Goal: Transaction & Acquisition: Book appointment/travel/reservation

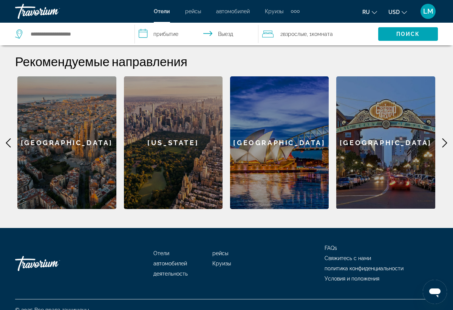
scroll to position [298, 0]
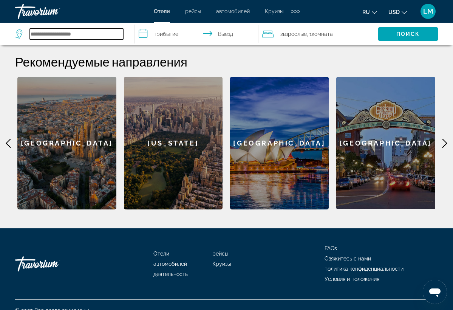
click at [67, 35] on input "Search hotel destination" at bounding box center [76, 33] width 93 height 11
type input "*"
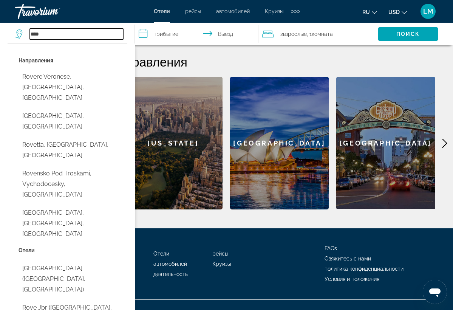
click at [67, 35] on input "****" at bounding box center [76, 33] width 93 height 11
type input "****"
click at [318, 310] on div "© 2025 Все права защищены." at bounding box center [226, 310] width 423 height 21
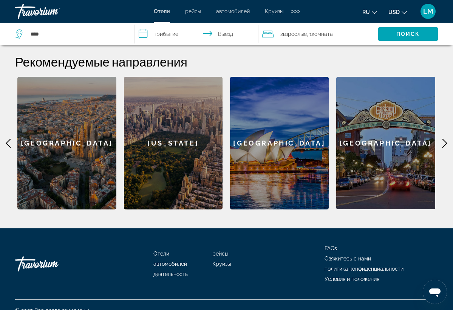
click at [446, 139] on icon "Main content" at bounding box center [445, 143] width 5 height 9
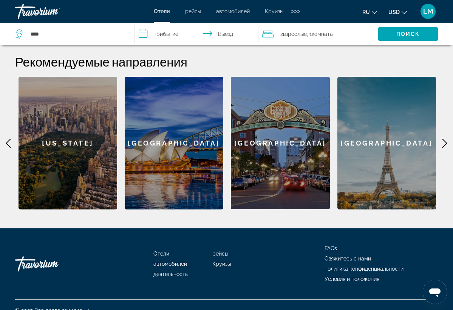
click at [446, 139] on icon "Main content" at bounding box center [445, 143] width 5 height 9
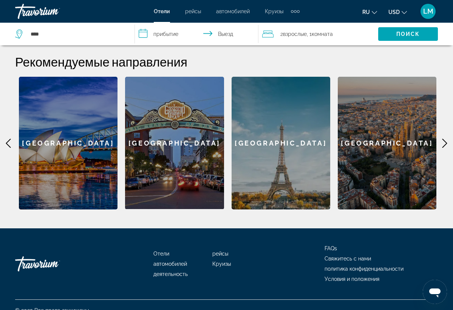
click at [446, 139] on icon "Main content" at bounding box center [445, 143] width 5 height 9
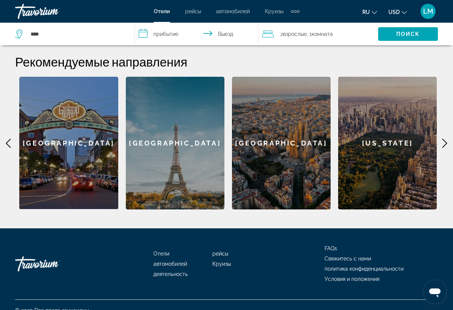
click at [196, 189] on div "[GEOGRAPHIC_DATA]" at bounding box center [175, 143] width 99 height 133
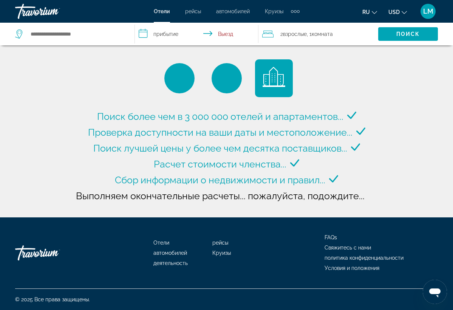
type input "**********"
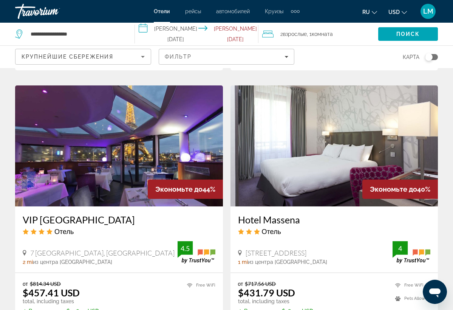
scroll to position [573, 0]
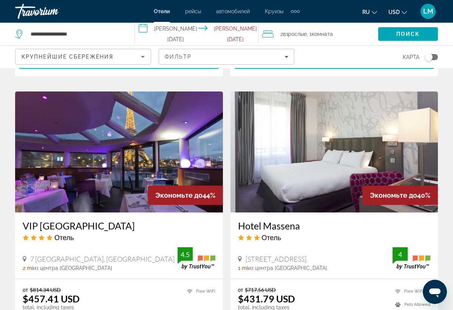
click at [197, 186] on div "Экономьте до 44%" at bounding box center [185, 195] width 75 height 19
click at [201, 168] on img "Main content" at bounding box center [119, 151] width 208 height 121
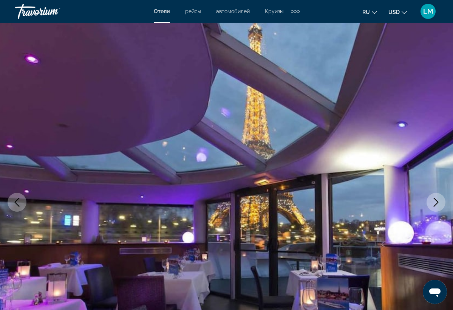
click at [437, 203] on icon "Next image" at bounding box center [436, 202] width 5 height 9
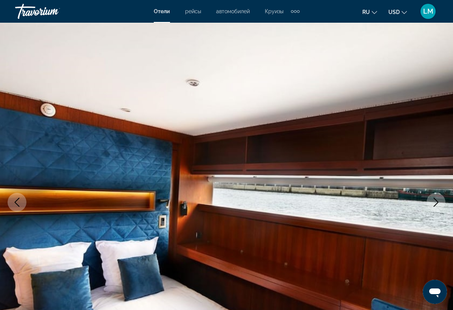
click at [437, 203] on icon "Next image" at bounding box center [436, 202] width 5 height 9
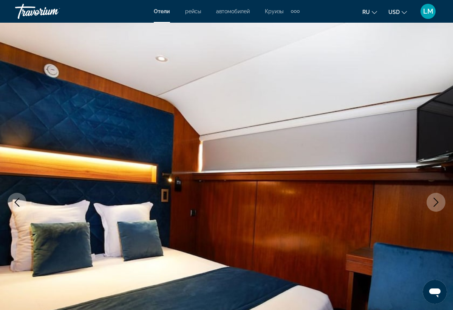
click at [437, 203] on icon "Next image" at bounding box center [436, 202] width 5 height 9
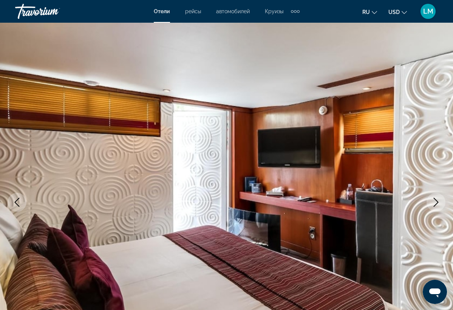
click at [437, 203] on icon "Next image" at bounding box center [436, 202] width 5 height 9
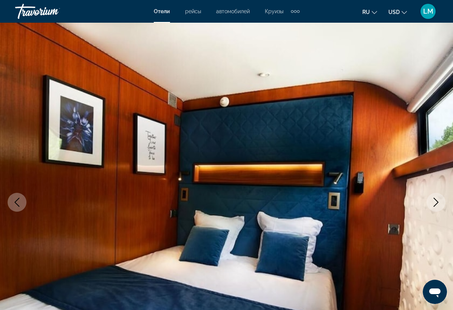
click at [437, 203] on icon "Next image" at bounding box center [436, 202] width 5 height 9
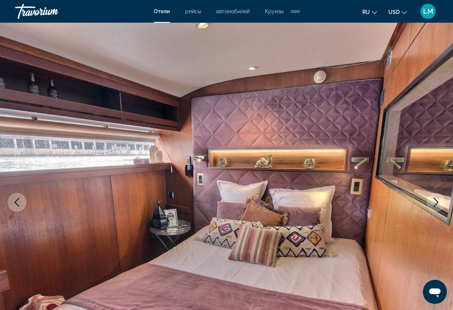
click at [437, 203] on icon "Next image" at bounding box center [436, 202] width 5 height 9
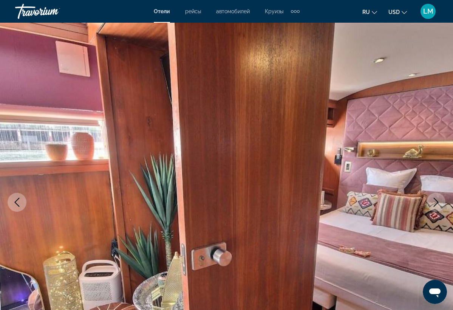
click at [437, 203] on icon "Next image" at bounding box center [436, 202] width 5 height 9
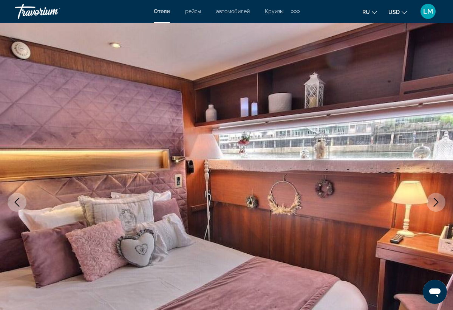
click at [437, 203] on icon "Next image" at bounding box center [436, 202] width 5 height 9
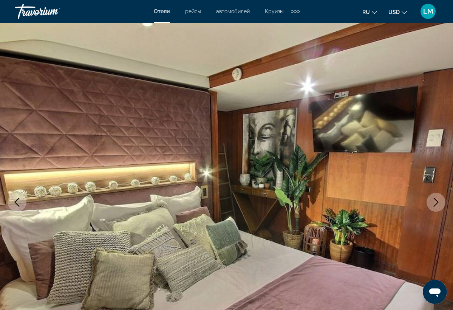
click at [437, 203] on icon "Next image" at bounding box center [436, 202] width 5 height 9
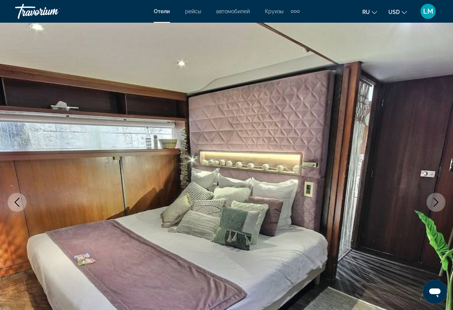
click at [437, 203] on icon "Next image" at bounding box center [436, 202] width 5 height 9
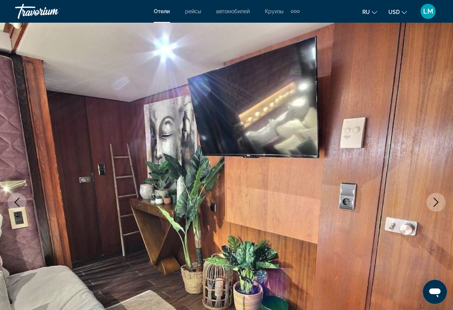
click at [437, 203] on icon "Next image" at bounding box center [436, 202] width 5 height 9
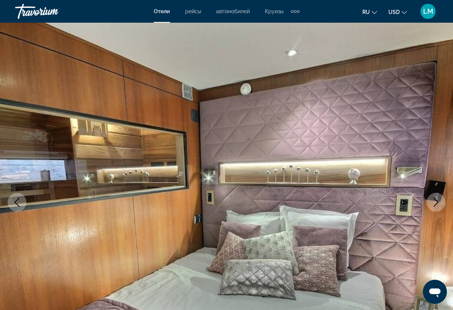
click at [437, 203] on icon "Next image" at bounding box center [436, 202] width 5 height 9
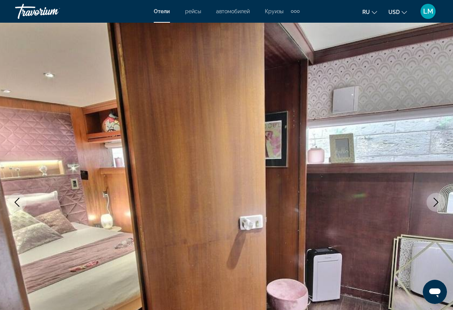
click at [437, 203] on icon "Next image" at bounding box center [436, 202] width 5 height 9
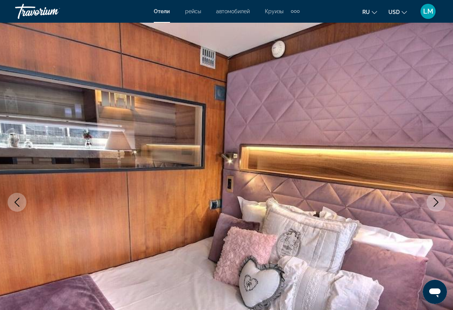
click at [437, 203] on icon "Next image" at bounding box center [436, 202] width 5 height 9
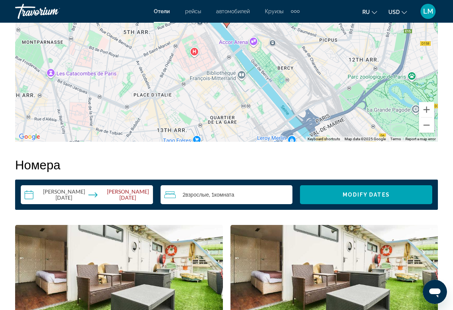
scroll to position [975, 0]
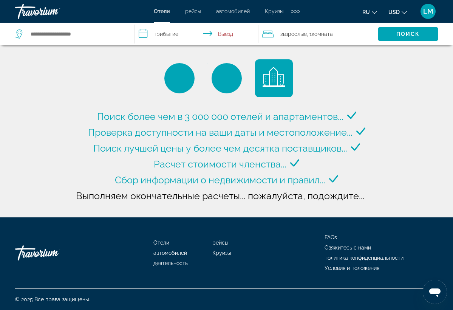
type input "**********"
